Goal: Transaction & Acquisition: Obtain resource

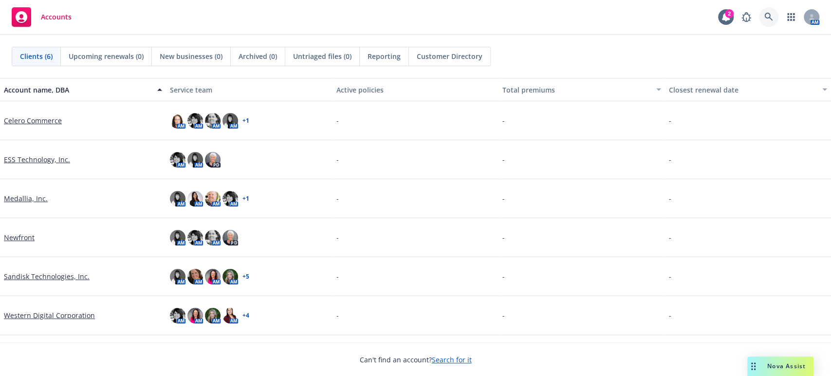
click at [766, 17] on icon at bounding box center [769, 17] width 9 height 9
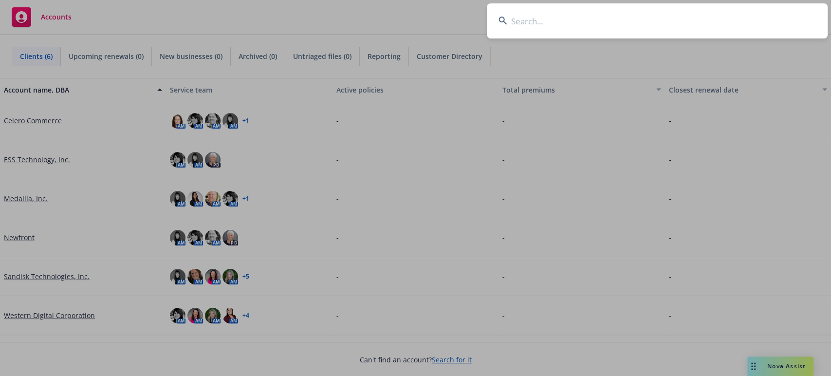
click at [548, 20] on input at bounding box center [657, 20] width 341 height 35
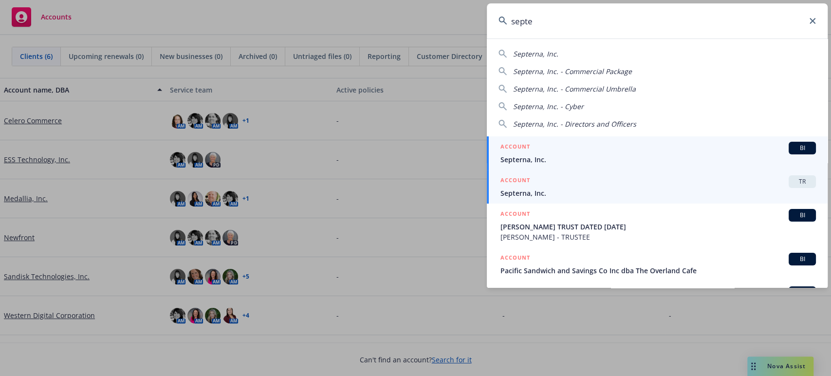
type input "septe"
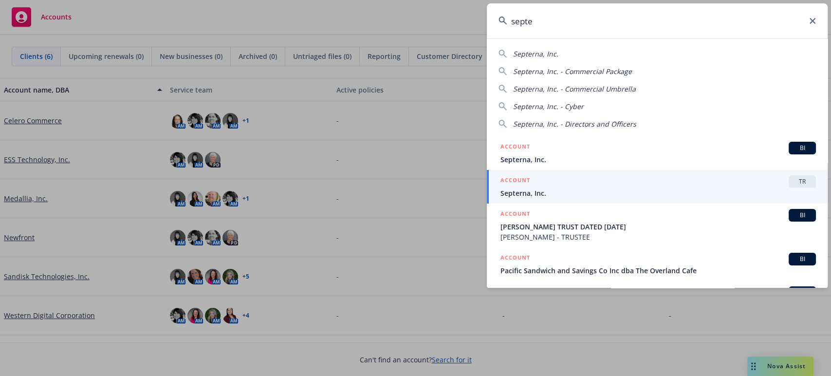
click at [517, 187] on div "ACCOUNT TR" at bounding box center [659, 181] width 316 height 13
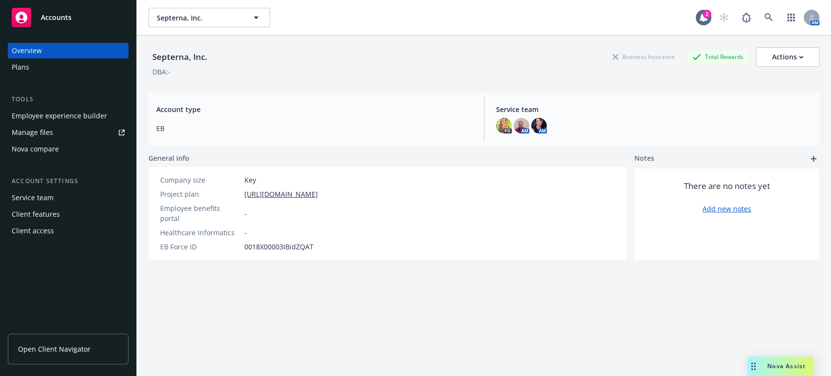
click at [21, 68] on div "Plans" at bounding box center [21, 67] width 18 height 16
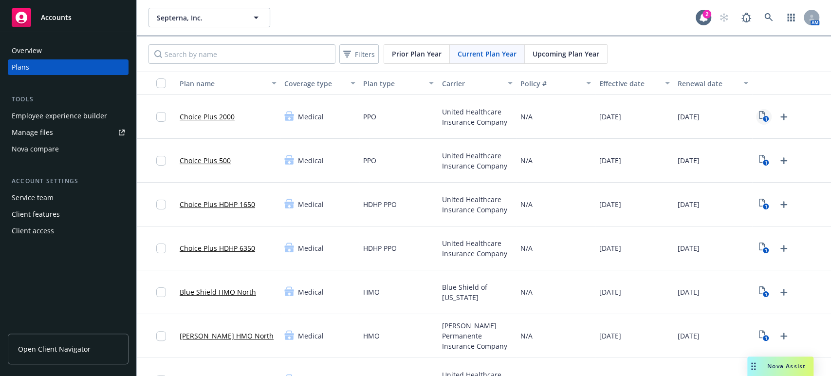
click at [759, 113] on icon "View Plan Documents" at bounding box center [762, 115] width 6 height 8
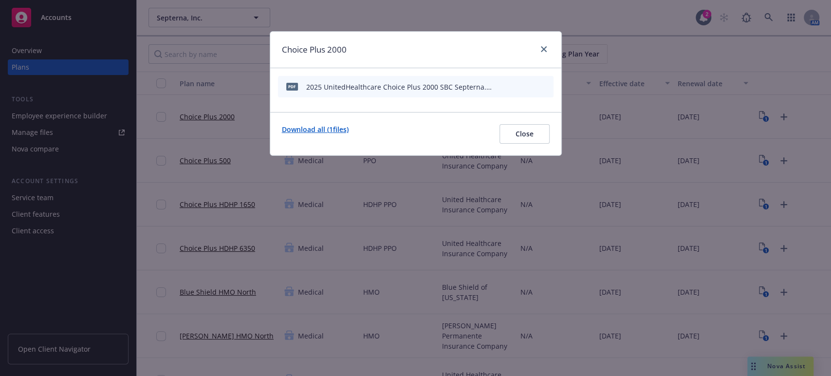
click at [308, 128] on link "Download all ( 1 files)" at bounding box center [315, 133] width 67 height 19
click at [542, 49] on icon "close" at bounding box center [544, 49] width 6 height 6
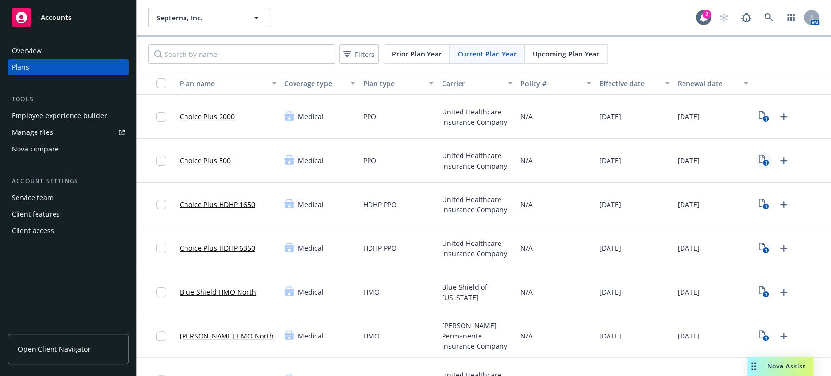
click at [759, 158] on icon "1" at bounding box center [764, 160] width 10 height 11
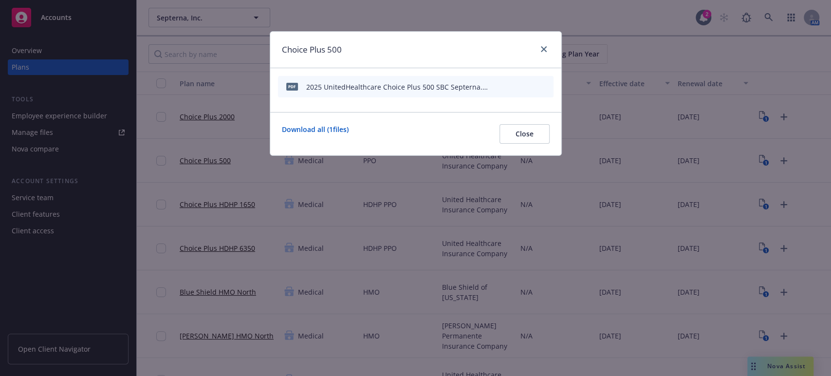
click at [530, 85] on icon "preview file" at bounding box center [528, 86] width 9 height 7
click at [301, 129] on link "Download all ( 1 files)" at bounding box center [315, 133] width 67 height 19
click at [525, 135] on span "Close" at bounding box center [525, 133] width 18 height 9
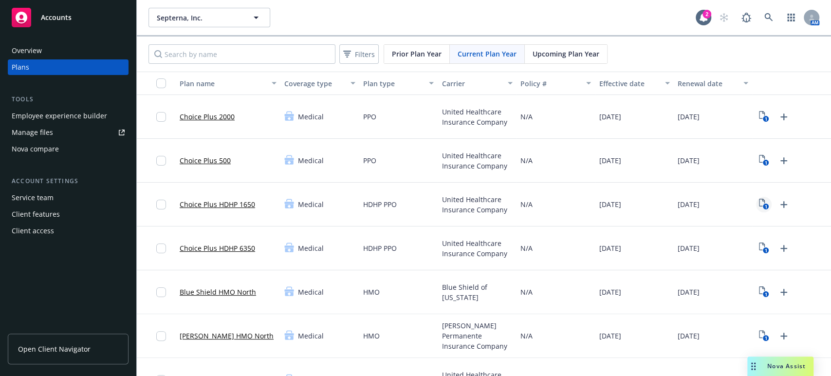
click at [759, 202] on icon "1" at bounding box center [764, 204] width 10 height 11
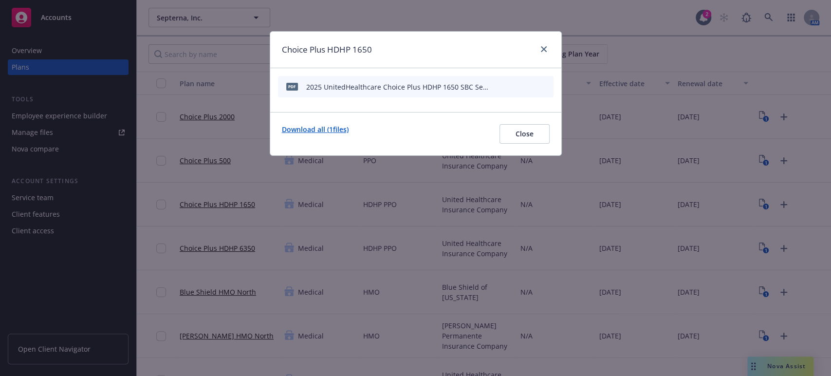
click at [313, 128] on link "Download all ( 1 files)" at bounding box center [315, 133] width 67 height 19
drag, startPoint x: 525, startPoint y: 132, endPoint x: 523, endPoint y: 92, distance: 40.0
click at [525, 132] on span "Close" at bounding box center [525, 133] width 18 height 9
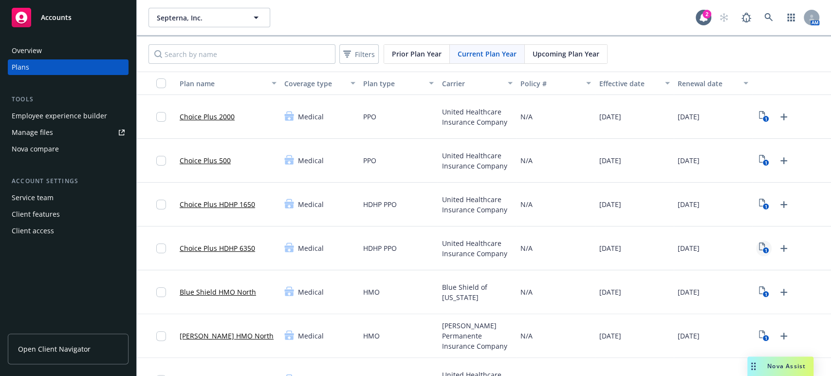
click at [759, 246] on icon "1" at bounding box center [764, 248] width 10 height 11
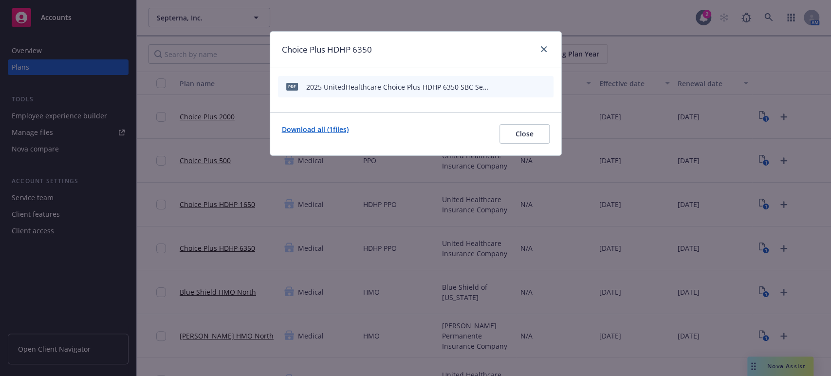
click at [314, 132] on link "Download all ( 1 files)" at bounding box center [315, 133] width 67 height 19
drag, startPoint x: 543, startPoint y: 51, endPoint x: 523, endPoint y: 23, distance: 34.6
click at [542, 52] on icon "close" at bounding box center [544, 49] width 6 height 6
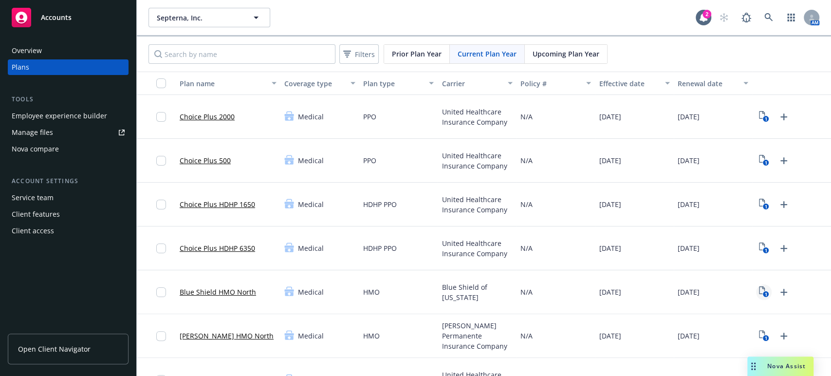
click at [759, 291] on icon "1" at bounding box center [764, 291] width 10 height 11
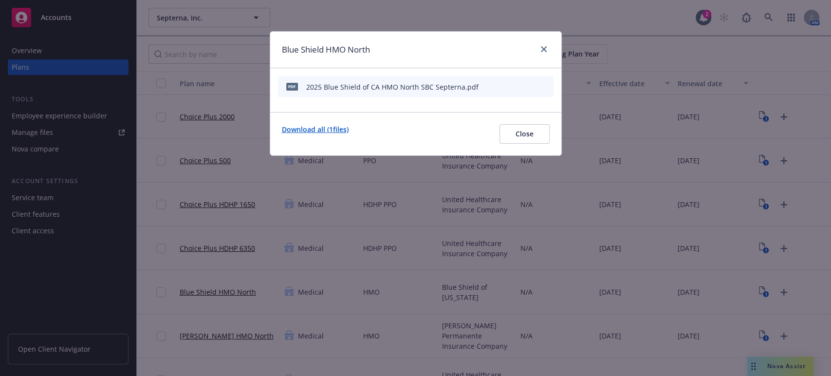
click at [300, 130] on link "Download all ( 1 files)" at bounding box center [315, 133] width 67 height 19
drag, startPoint x: 519, startPoint y: 136, endPoint x: 524, endPoint y: 69, distance: 66.9
click at [519, 135] on span "Close" at bounding box center [525, 133] width 18 height 9
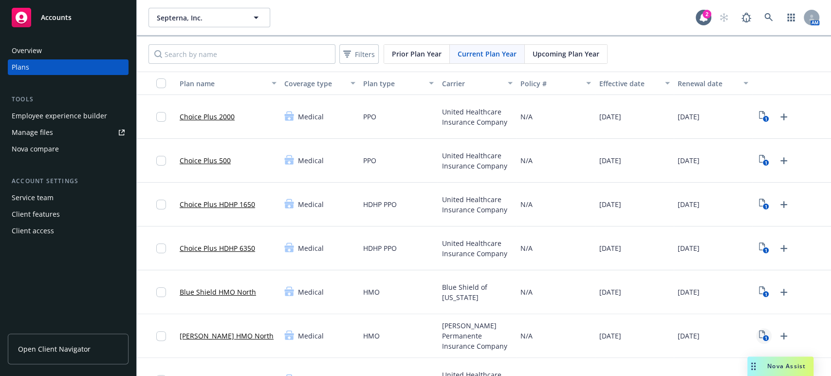
click at [759, 333] on icon "1" at bounding box center [764, 335] width 10 height 11
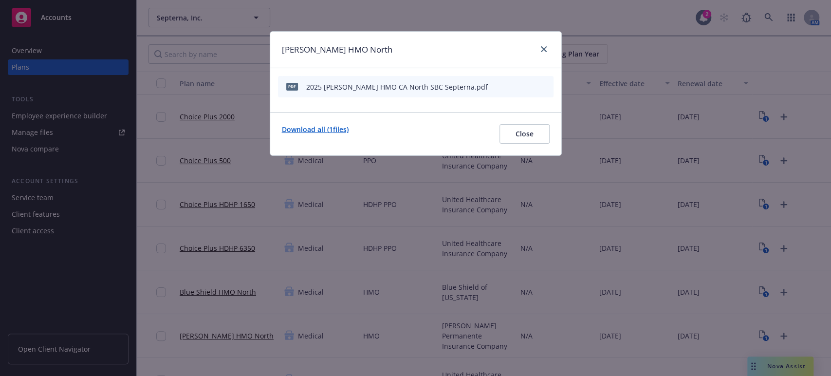
click at [302, 127] on link "Download all ( 1 files)" at bounding box center [315, 133] width 67 height 19
click at [524, 135] on span "Close" at bounding box center [525, 133] width 18 height 9
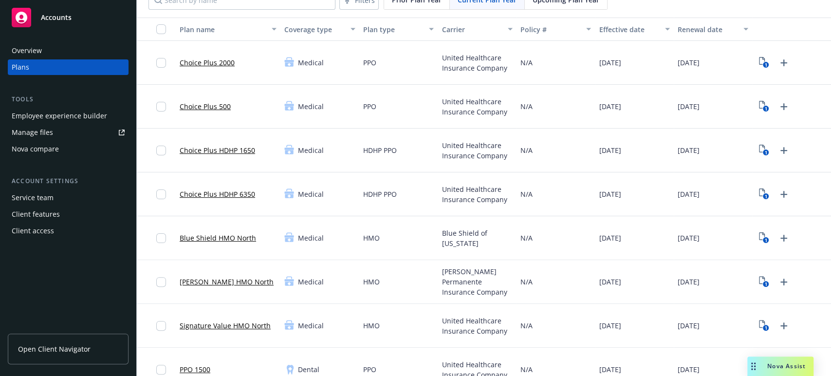
scroll to position [108, 0]
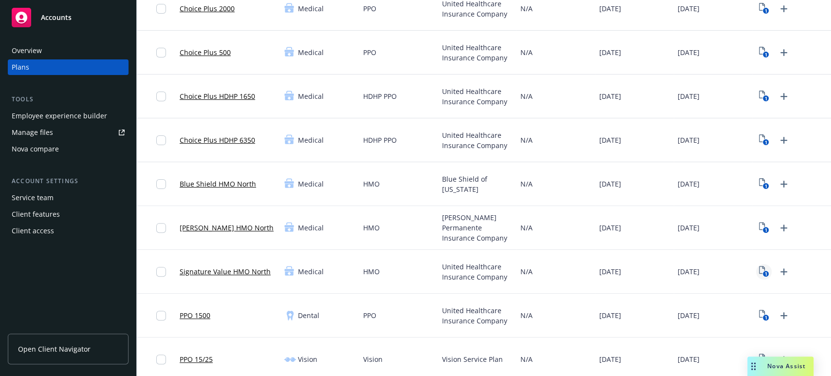
click at [759, 268] on icon "1" at bounding box center [764, 271] width 10 height 11
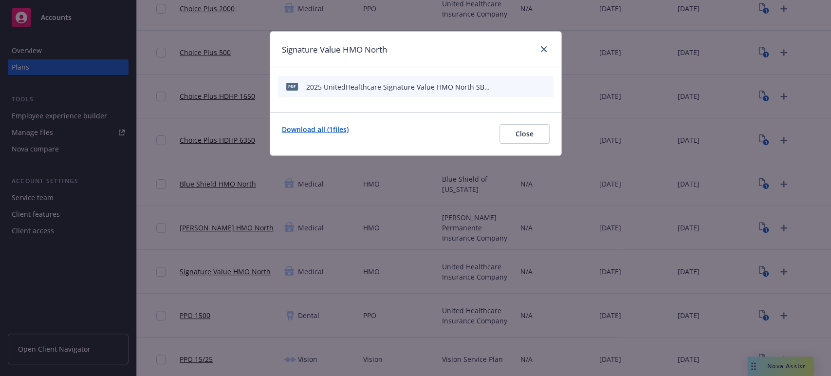
click at [314, 129] on link "Download all ( 1 files)" at bounding box center [315, 133] width 67 height 19
click at [528, 133] on span "Close" at bounding box center [525, 133] width 18 height 9
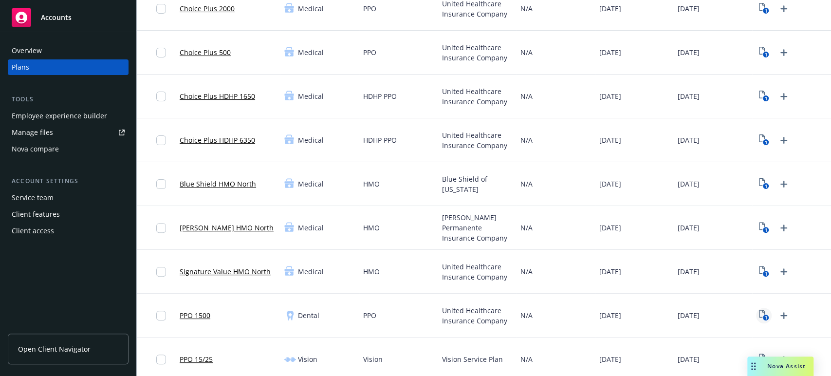
click at [759, 311] on icon "1" at bounding box center [764, 315] width 10 height 11
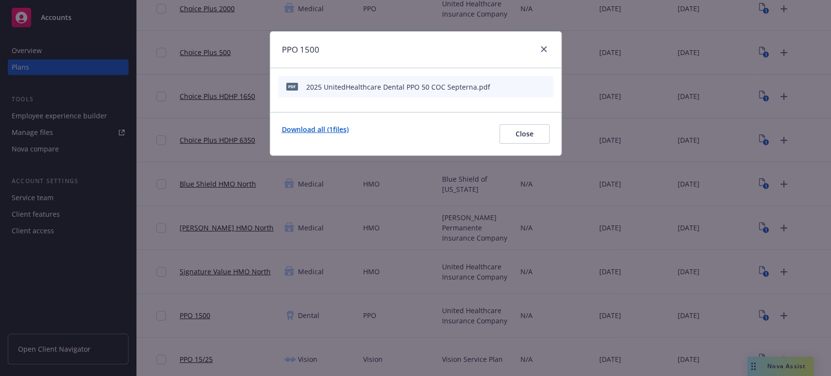
click at [302, 128] on link "Download all ( 1 files)" at bounding box center [315, 133] width 67 height 19
drag, startPoint x: 521, startPoint y: 135, endPoint x: 526, endPoint y: 112, distance: 24.1
click at [522, 136] on span "Close" at bounding box center [525, 133] width 18 height 9
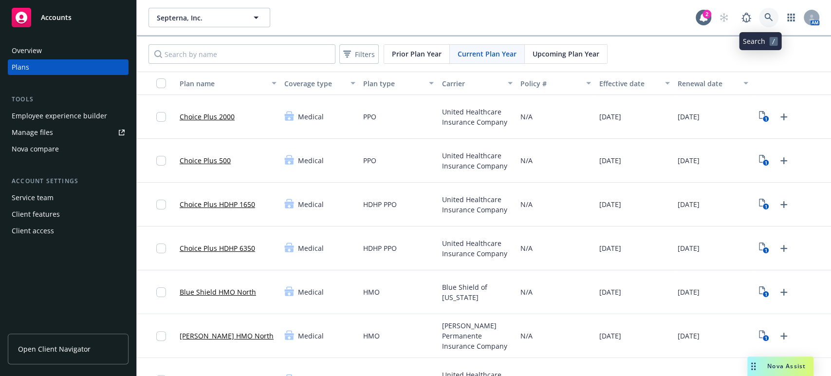
click at [765, 16] on icon at bounding box center [769, 17] width 9 height 9
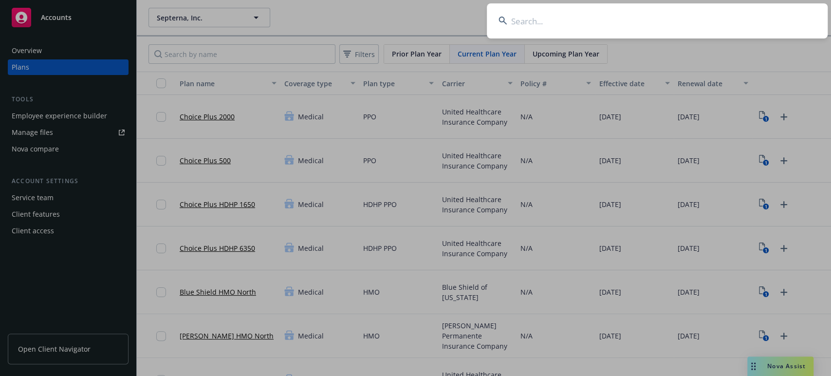
click at [538, 24] on input at bounding box center [657, 20] width 341 height 35
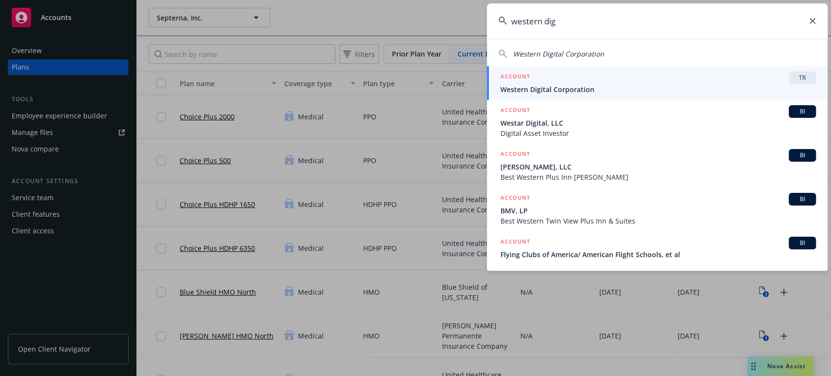
type input "western dig"
click at [529, 89] on span "Western Digital Corporation" at bounding box center [659, 89] width 316 height 10
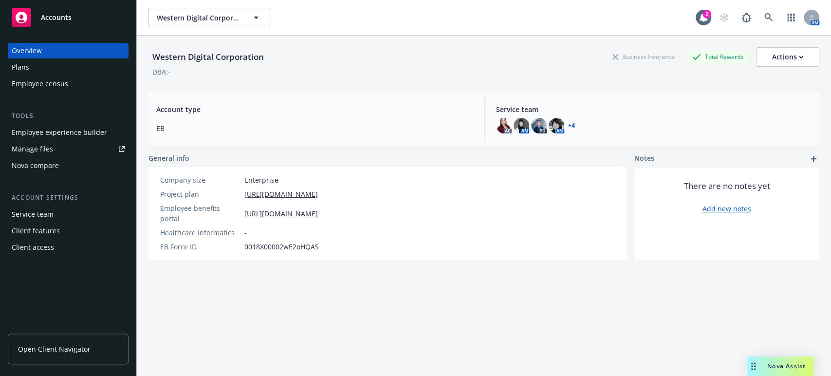
click at [34, 147] on div "Manage files" at bounding box center [32, 149] width 41 height 16
click at [253, 16] on icon "button" at bounding box center [256, 18] width 12 height 12
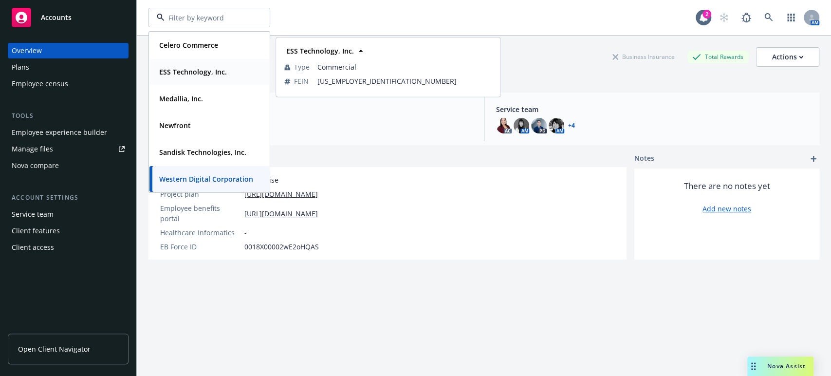
scroll to position [35, 0]
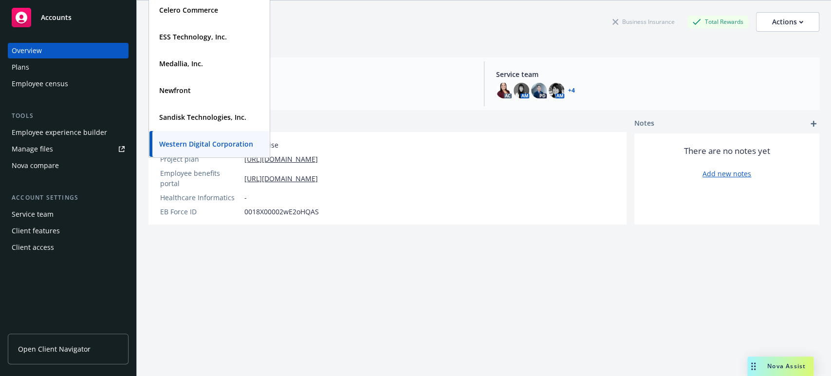
click at [461, 19] on div "Western Digital Corporation Business Insurance Total Rewards Actions" at bounding box center [484, 21] width 671 height 19
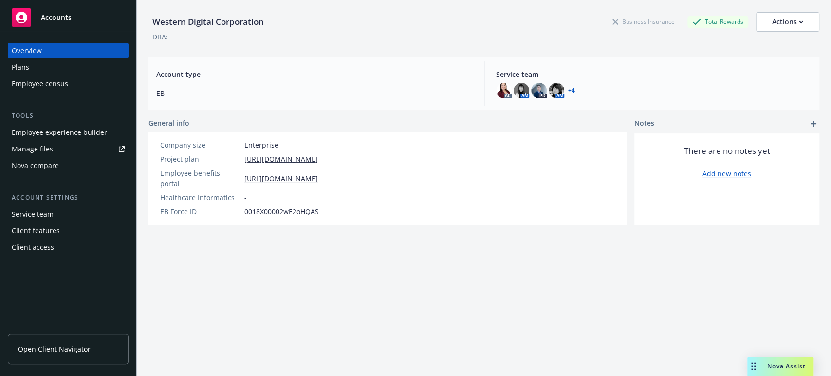
scroll to position [0, 0]
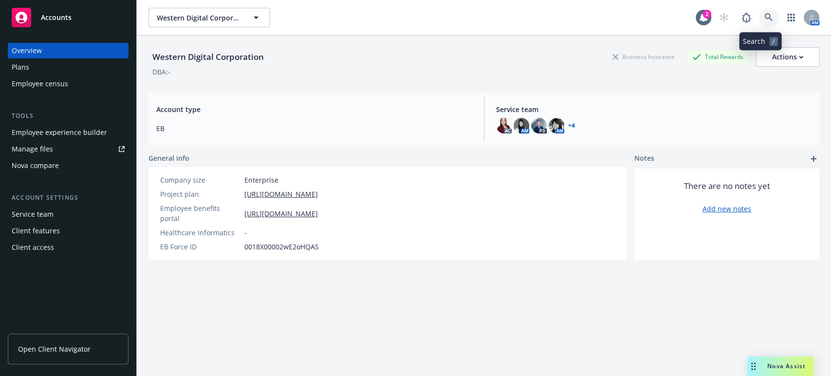
click at [765, 13] on icon at bounding box center [769, 17] width 8 height 8
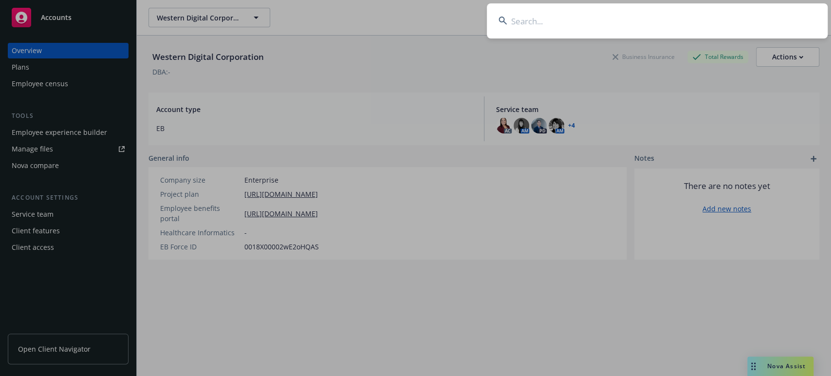
click at [520, 20] on input at bounding box center [657, 20] width 341 height 35
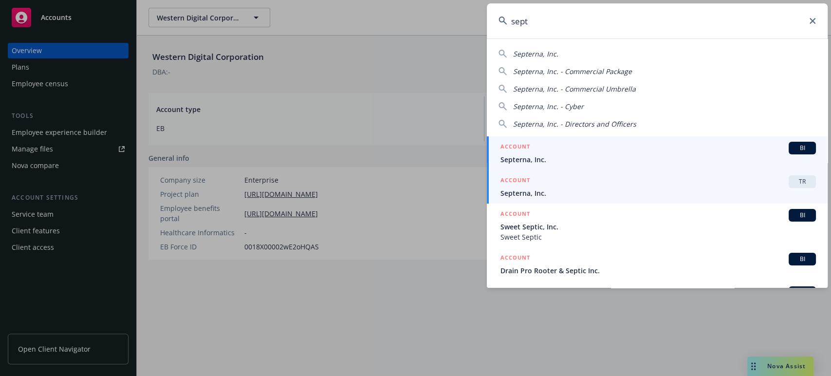
type input "sept"
click at [517, 186] on h5 "ACCOUNT" at bounding box center [516, 181] width 30 height 12
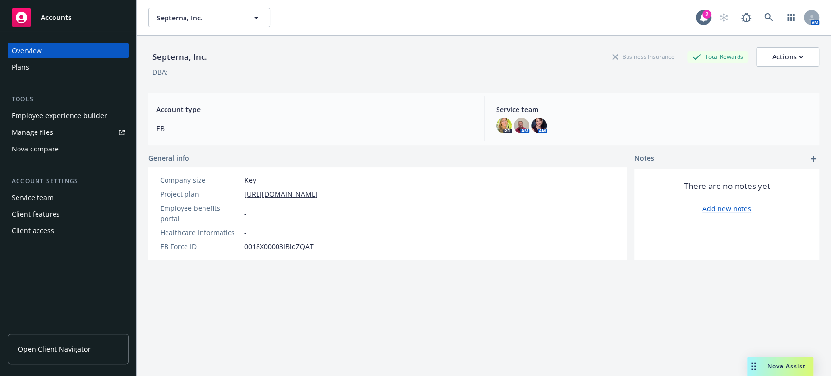
click at [22, 68] on div "Plans" at bounding box center [21, 67] width 18 height 16
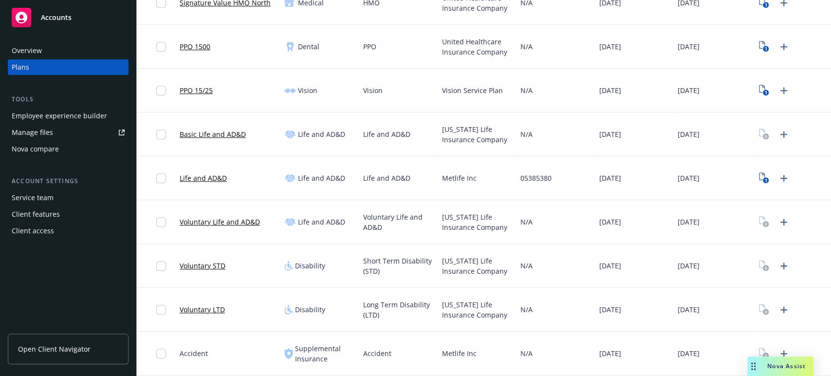
scroll to position [358, 0]
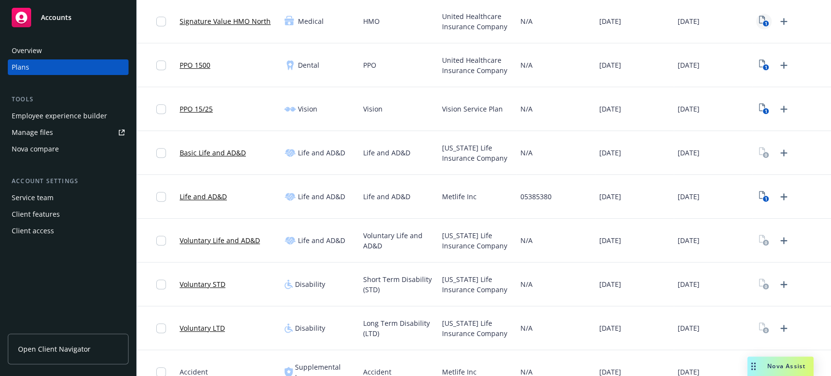
click at [759, 18] on icon "1" at bounding box center [764, 21] width 10 height 11
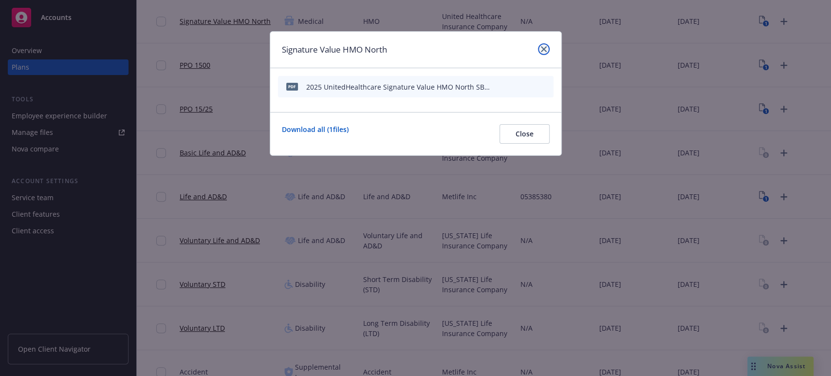
click at [541, 47] on icon "close" at bounding box center [544, 49] width 6 height 6
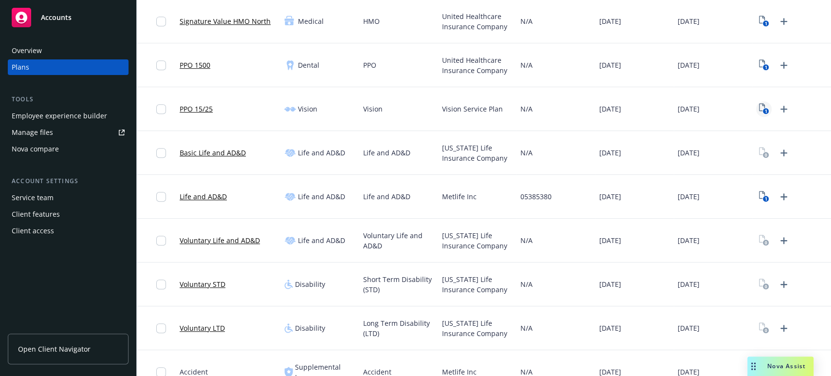
click at [759, 107] on icon "1" at bounding box center [764, 108] width 10 height 11
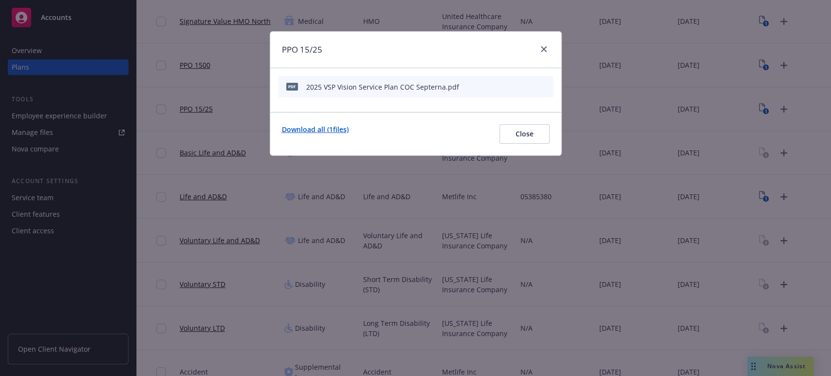
click at [303, 128] on link "Download all ( 1 files)" at bounding box center [315, 133] width 67 height 19
